Goal: Task Accomplishment & Management: Manage account settings

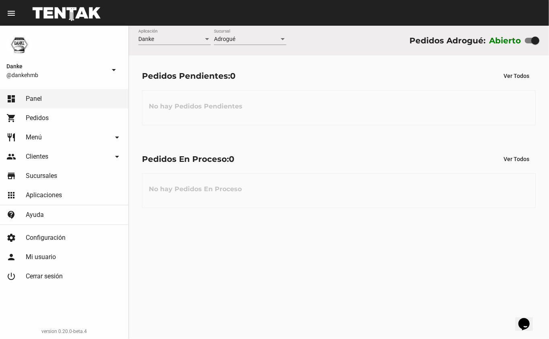
click at [31, 129] on link "restaurant Menú arrow_drop_down" at bounding box center [64, 137] width 128 height 19
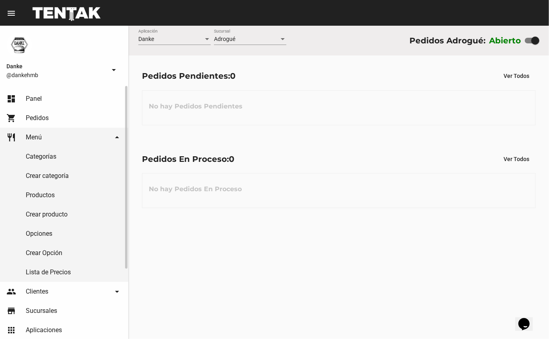
click at [37, 197] on link "Productos" at bounding box center [64, 195] width 128 height 19
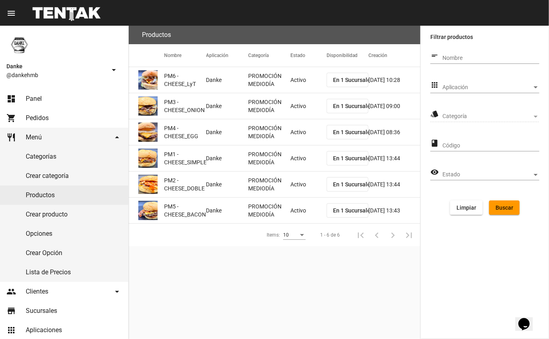
click at [297, 74] on mat-cell "Activo" at bounding box center [308, 80] width 36 height 26
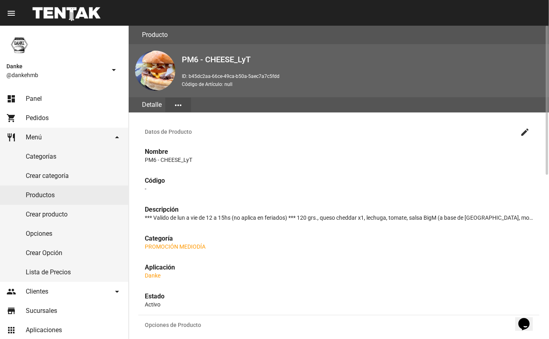
click at [523, 133] on mat-icon "create" at bounding box center [525, 132] width 10 height 10
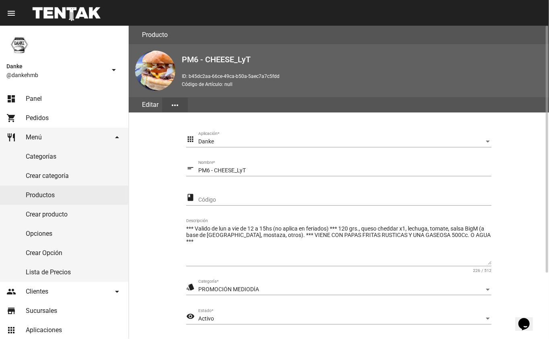
click at [206, 320] on span "Activo" at bounding box center [206, 319] width 16 height 6
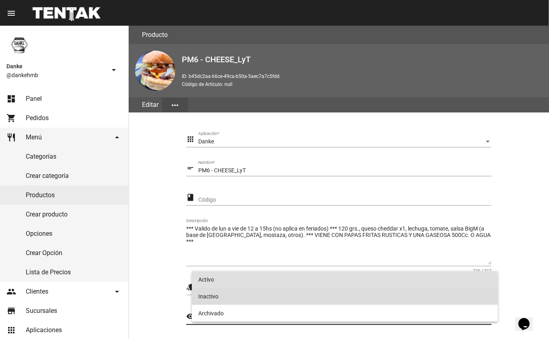
click at [207, 297] on span "Inactivo" at bounding box center [345, 296] width 294 height 17
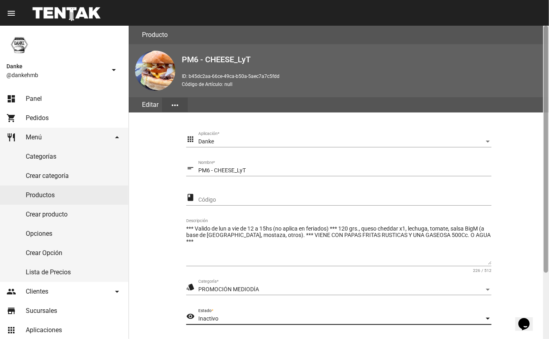
click at [545, 290] on div at bounding box center [546, 183] width 6 height 314
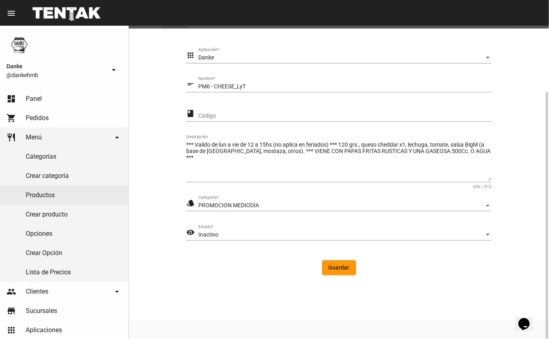
click at [333, 272] on button "Guardar" at bounding box center [339, 268] width 34 height 14
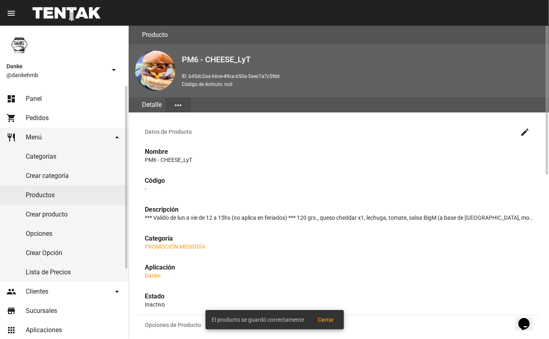
click at [34, 187] on link "Productos" at bounding box center [64, 195] width 128 height 19
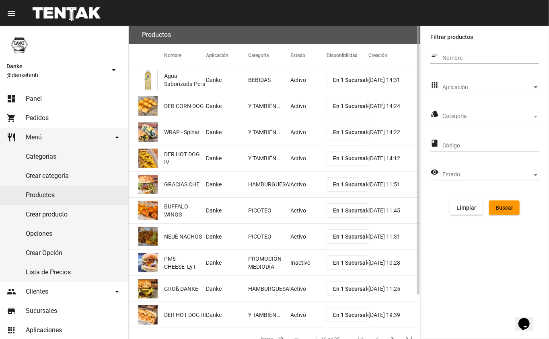
click at [453, 89] on span "Aplicación" at bounding box center [487, 87] width 90 height 6
click at [452, 113] on div at bounding box center [274, 169] width 549 height 339
click at [445, 87] on span "Aplicación" at bounding box center [487, 87] width 90 height 6
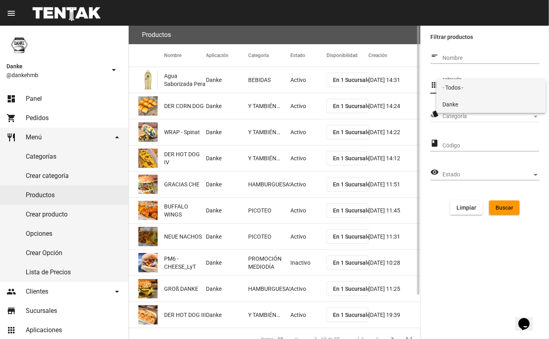
click at [446, 109] on span "Danke" at bounding box center [491, 104] width 97 height 17
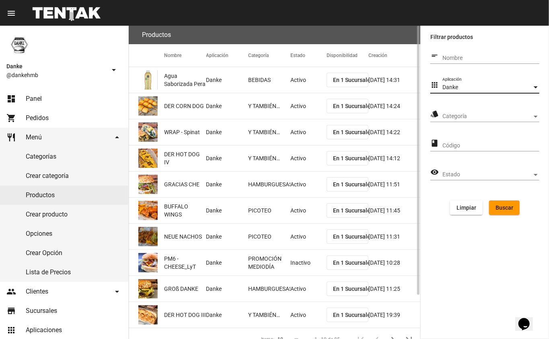
click at [447, 113] on span "Categoría" at bounding box center [487, 116] width 90 height 6
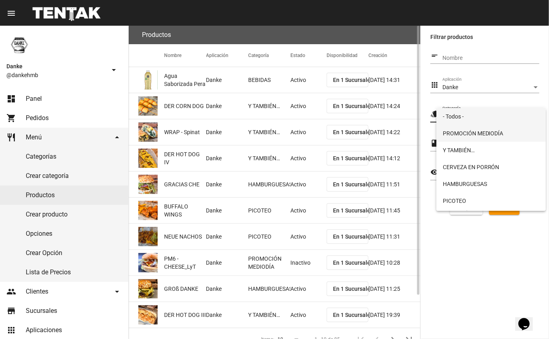
click at [450, 136] on span "PROMOCIÓN MEDIODÍA" at bounding box center [491, 133] width 97 height 17
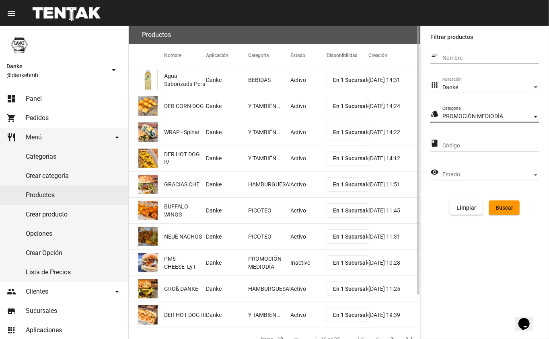
click at [505, 210] on span "Buscar" at bounding box center [504, 208] width 18 height 6
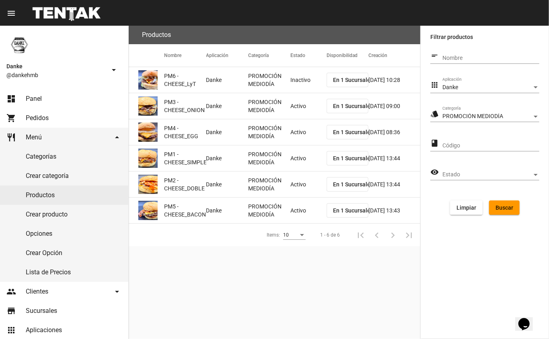
click at [293, 112] on mat-cell "Activo" at bounding box center [308, 106] width 36 height 26
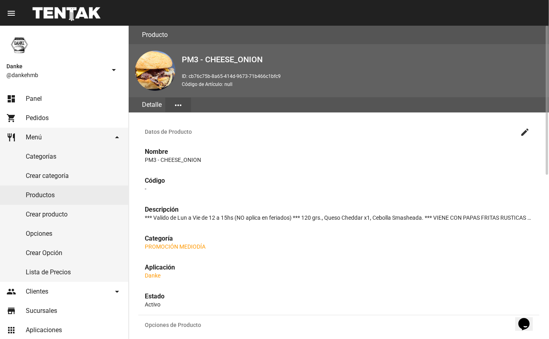
click at [526, 131] on mat-icon "create" at bounding box center [525, 132] width 10 height 10
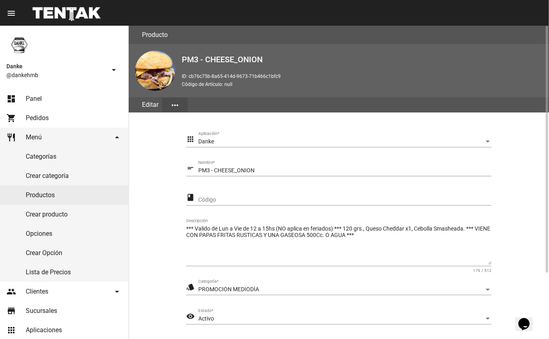
click at [199, 318] on span "Activo" at bounding box center [206, 319] width 16 height 6
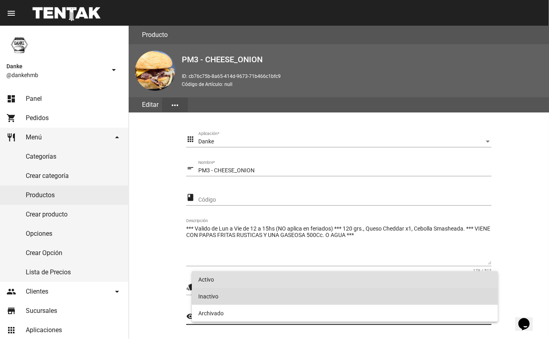
click at [218, 296] on span "Inactivo" at bounding box center [345, 296] width 294 height 17
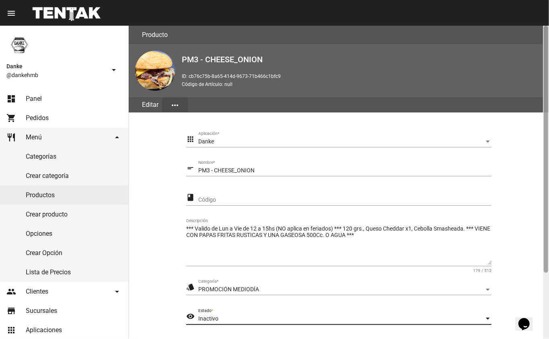
click at [544, 284] on div at bounding box center [546, 183] width 6 height 314
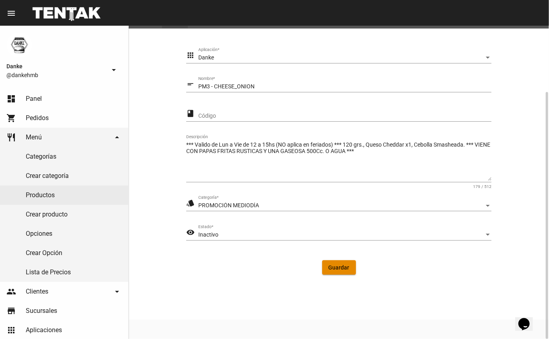
click at [332, 272] on button "Guardar" at bounding box center [339, 268] width 34 height 14
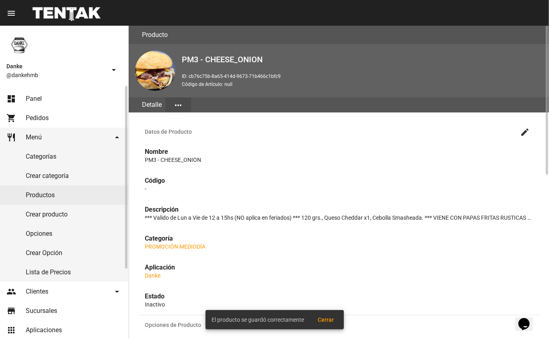
click at [47, 196] on link "Productos" at bounding box center [64, 195] width 128 height 19
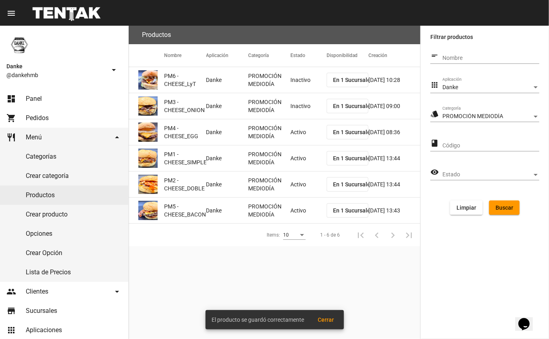
click at [294, 135] on mat-cell "Activo" at bounding box center [308, 132] width 36 height 26
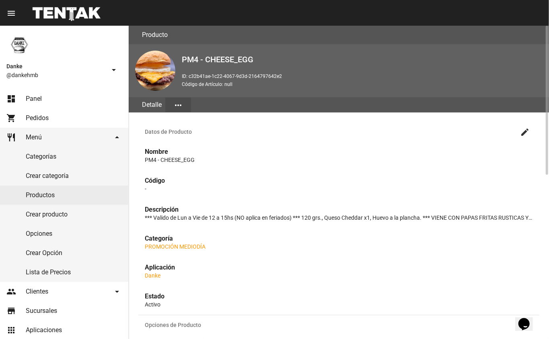
click at [525, 134] on mat-icon "create" at bounding box center [525, 132] width 10 height 10
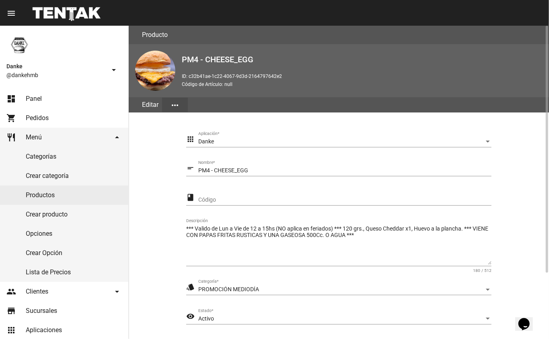
click at [198, 319] on span "Activo" at bounding box center [206, 319] width 16 height 6
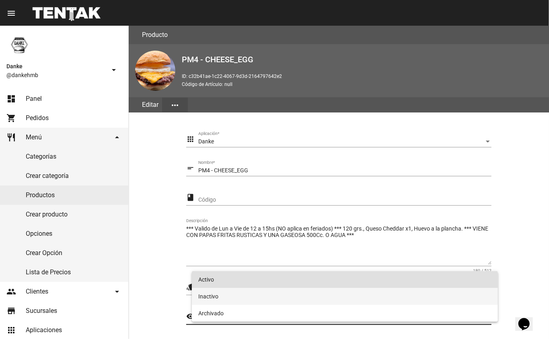
click at [208, 295] on span "Inactivo" at bounding box center [345, 296] width 294 height 17
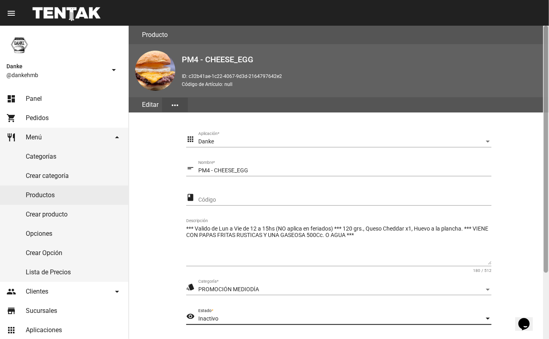
click at [543, 282] on div at bounding box center [546, 183] width 6 height 314
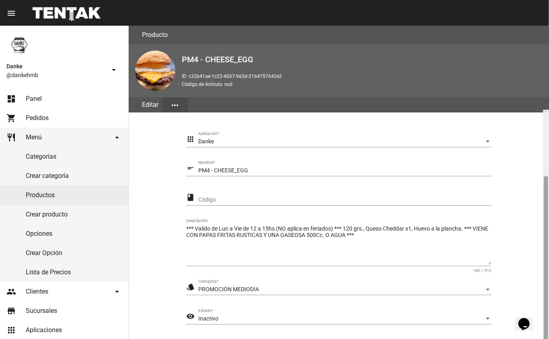
scroll to position [84, 0]
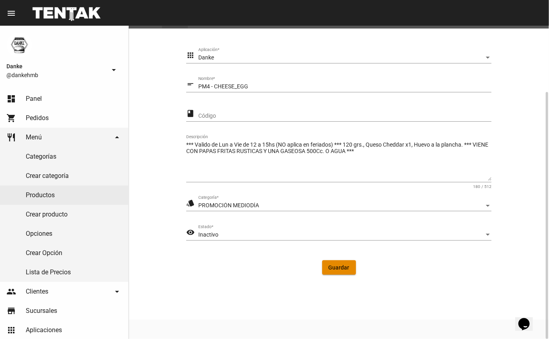
click at [349, 273] on button "Guardar" at bounding box center [339, 268] width 34 height 14
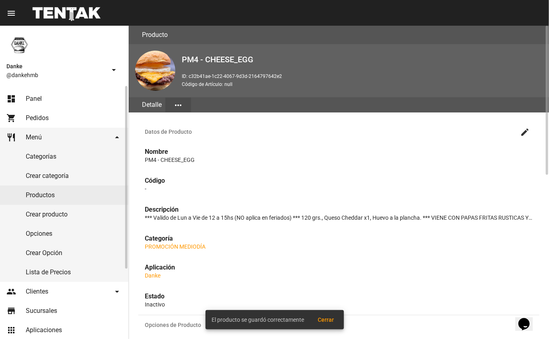
click at [39, 194] on link "Productos" at bounding box center [64, 195] width 128 height 19
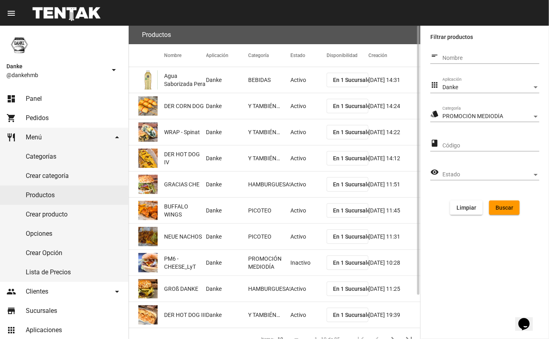
click at [498, 213] on button "Buscar" at bounding box center [504, 208] width 31 height 14
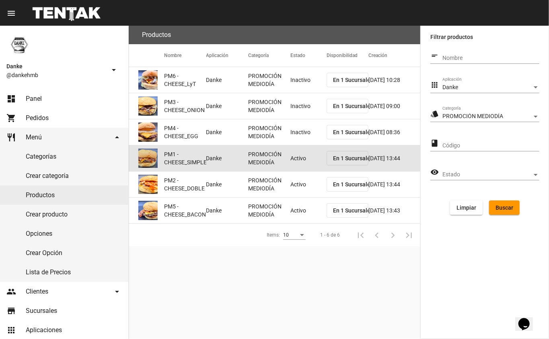
click at [293, 165] on mat-cell "Activo" at bounding box center [308, 159] width 36 height 26
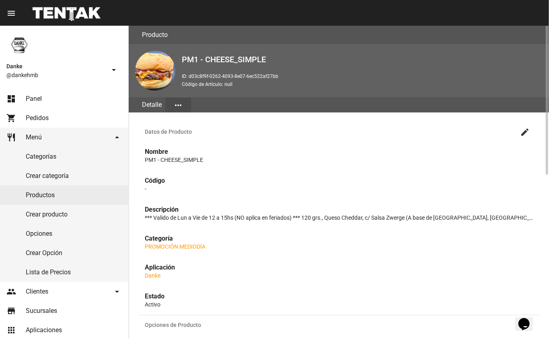
click at [525, 133] on mat-icon "create" at bounding box center [525, 132] width 10 height 10
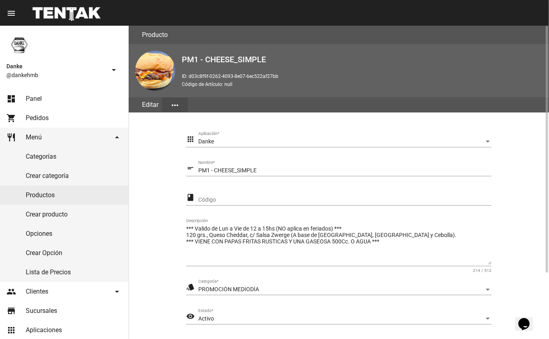
click at [208, 316] on span "Activo" at bounding box center [206, 319] width 16 height 6
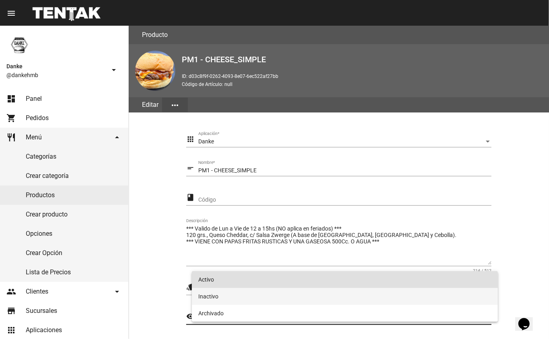
click at [205, 296] on span "Inactivo" at bounding box center [345, 296] width 294 height 17
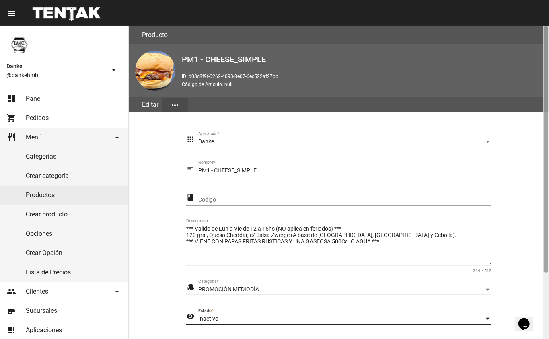
click at [544, 301] on div at bounding box center [546, 183] width 6 height 314
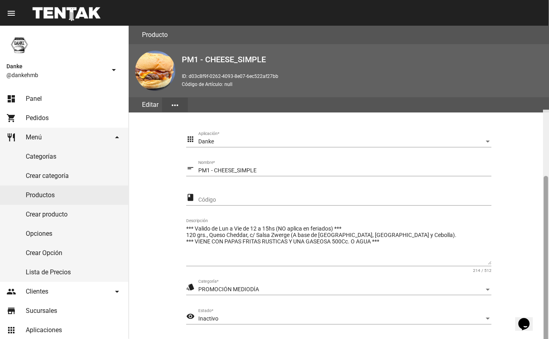
scroll to position [84, 0]
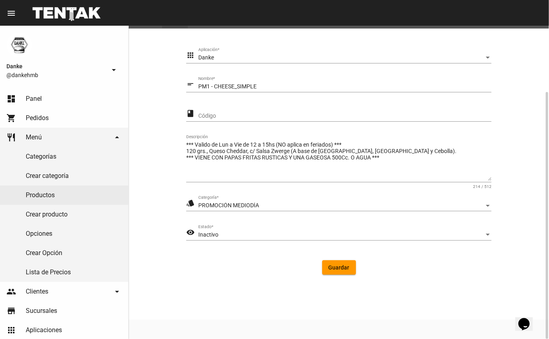
click at [340, 271] on span "Guardar" at bounding box center [338, 268] width 21 height 6
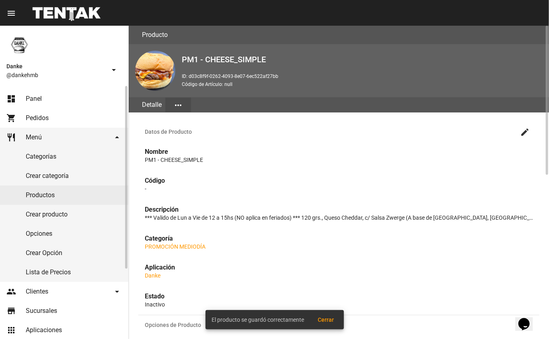
click at [35, 195] on link "Productos" at bounding box center [64, 195] width 128 height 19
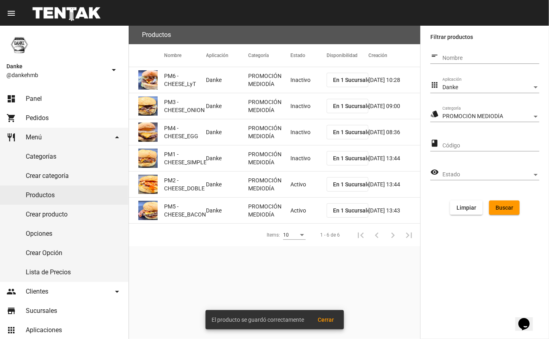
click at [296, 194] on mat-cell "Activo" at bounding box center [308, 185] width 36 height 26
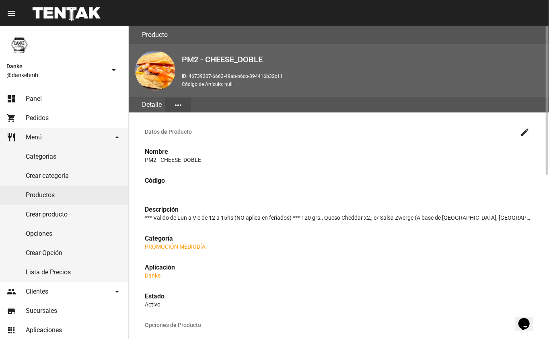
click at [525, 129] on mat-icon "create" at bounding box center [525, 132] width 10 height 10
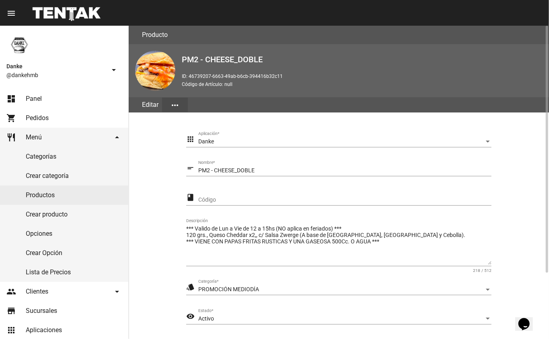
click at [209, 318] on span "Activo" at bounding box center [206, 319] width 16 height 6
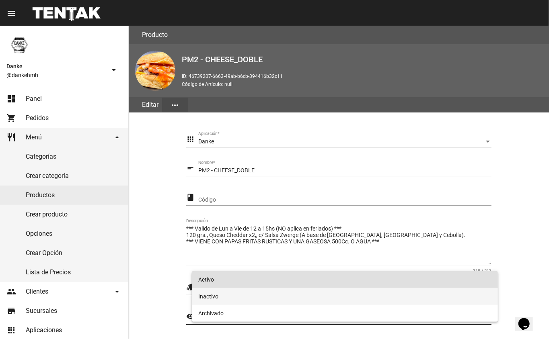
click at [200, 301] on span "Inactivo" at bounding box center [345, 296] width 294 height 17
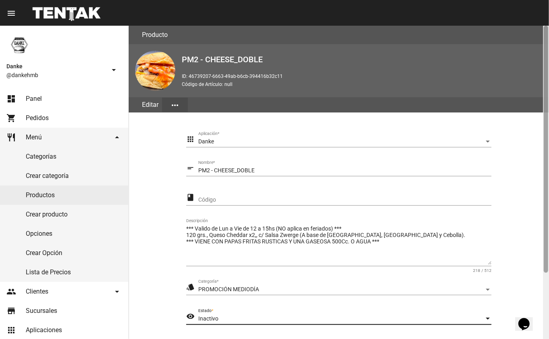
click at [544, 294] on div at bounding box center [546, 183] width 6 height 314
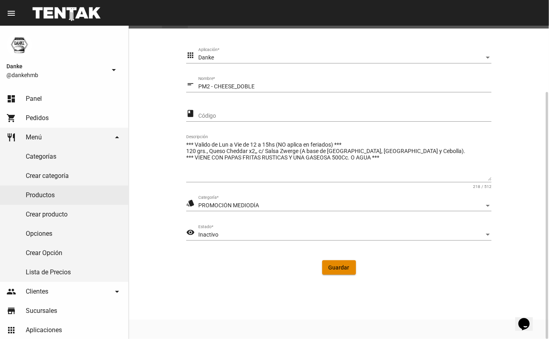
click at [343, 271] on button "Guardar" at bounding box center [339, 268] width 34 height 14
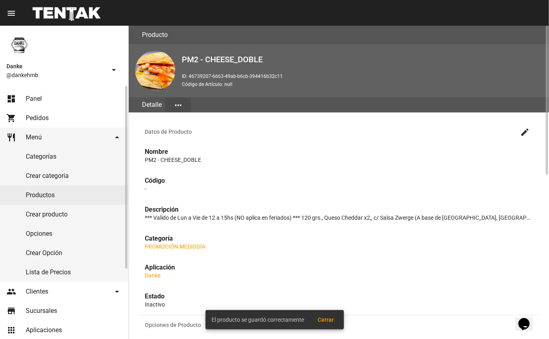
click at [47, 197] on link "Productos" at bounding box center [64, 195] width 128 height 19
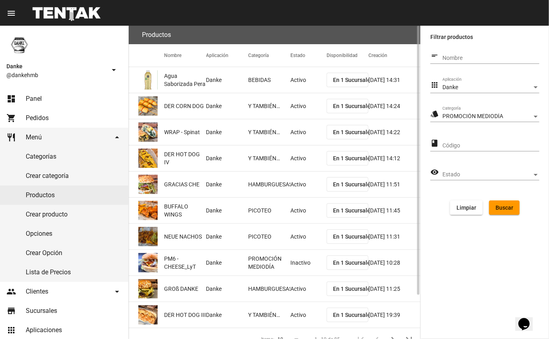
click at [498, 211] on button "Buscar" at bounding box center [504, 208] width 31 height 14
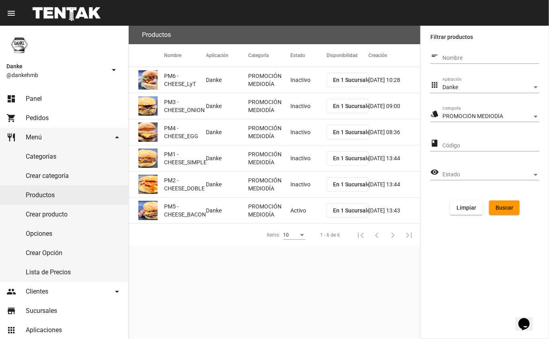
click at [295, 219] on mat-cell "Activo" at bounding box center [308, 211] width 36 height 26
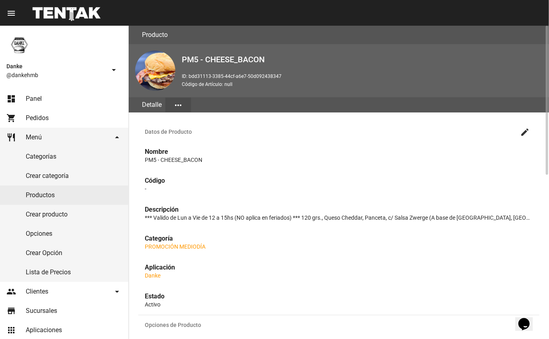
click at [525, 132] on mat-icon "create" at bounding box center [525, 132] width 10 height 10
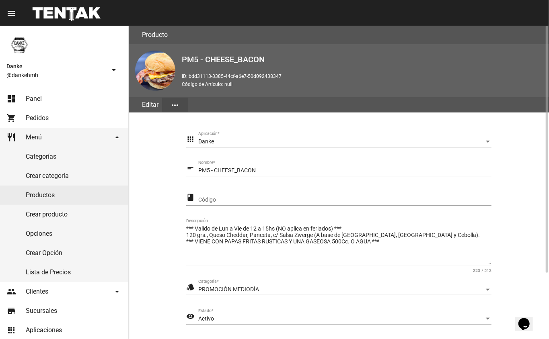
click at [198, 318] on span "Activo" at bounding box center [206, 319] width 16 height 6
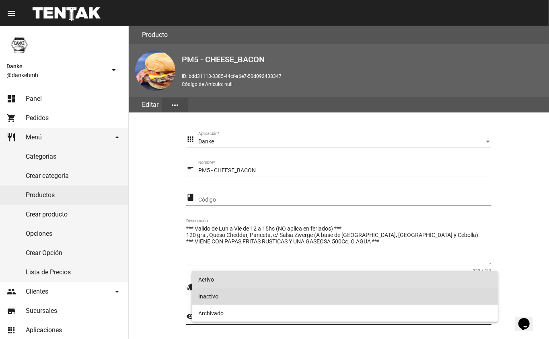
click at [209, 296] on span "Inactivo" at bounding box center [345, 296] width 294 height 17
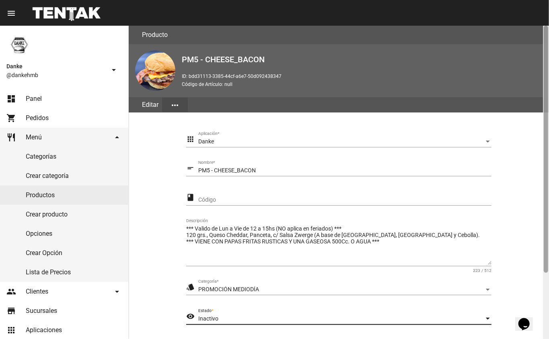
click at [546, 296] on div at bounding box center [546, 183] width 6 height 314
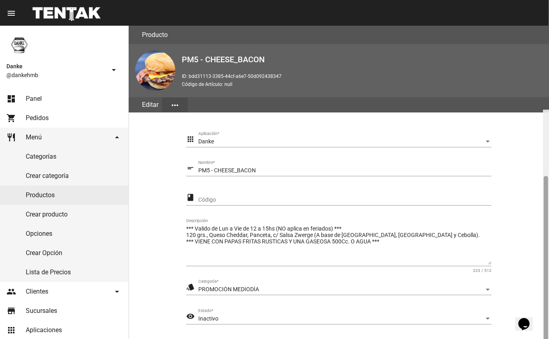
scroll to position [84, 0]
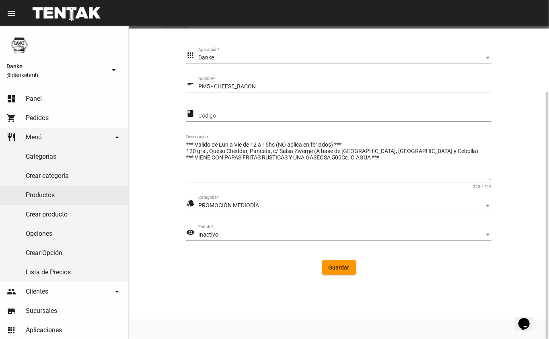
click at [340, 270] on span "Guardar" at bounding box center [338, 268] width 21 height 6
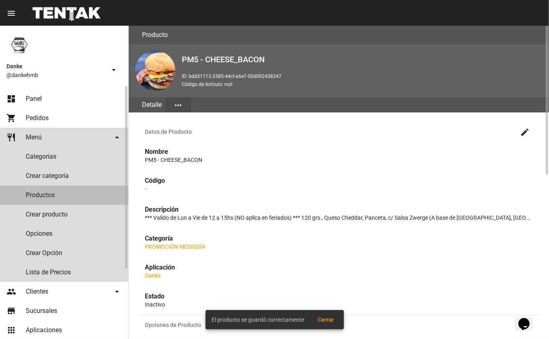
click at [36, 195] on link "Productos" at bounding box center [64, 195] width 128 height 19
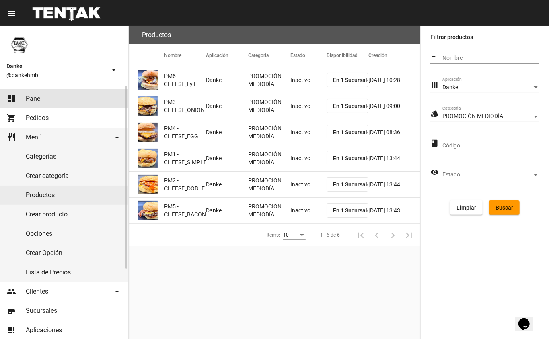
click at [26, 99] on span "Panel" at bounding box center [34, 99] width 16 height 8
